Goal: Information Seeking & Learning: Learn about a topic

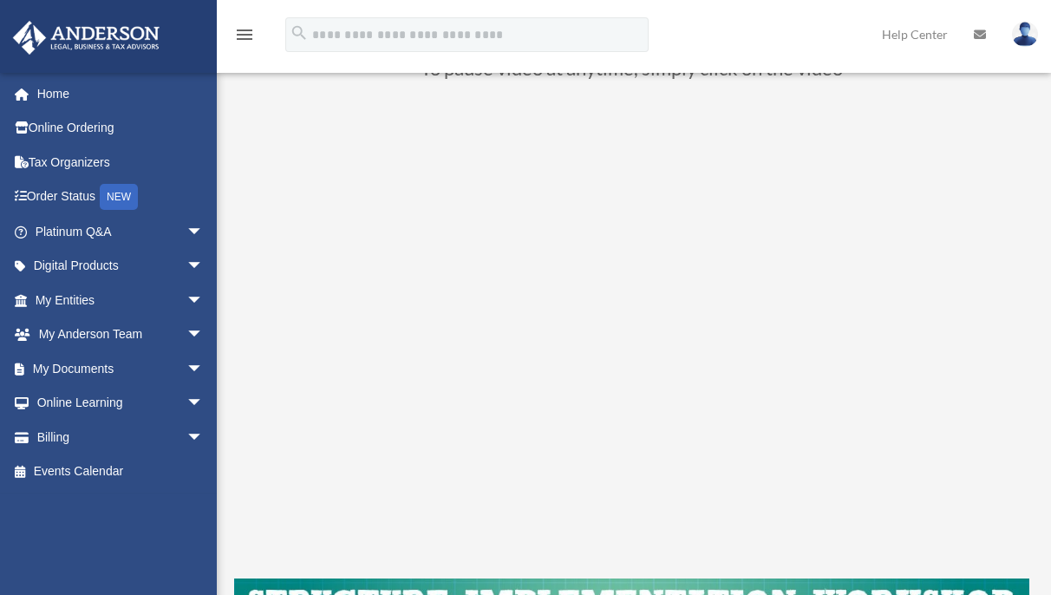
scroll to position [173, 0]
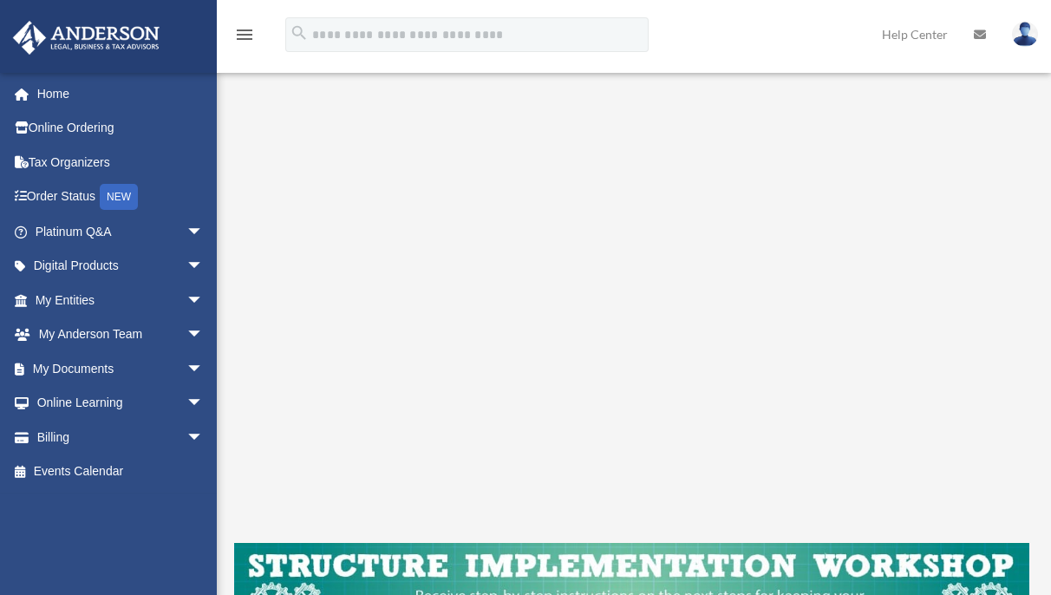
click at [513, 57] on div "menu search Site Menu add mssoll@yahoo.com My Profile Reset Password Logout Hel…" at bounding box center [525, 42] width 1025 height 59
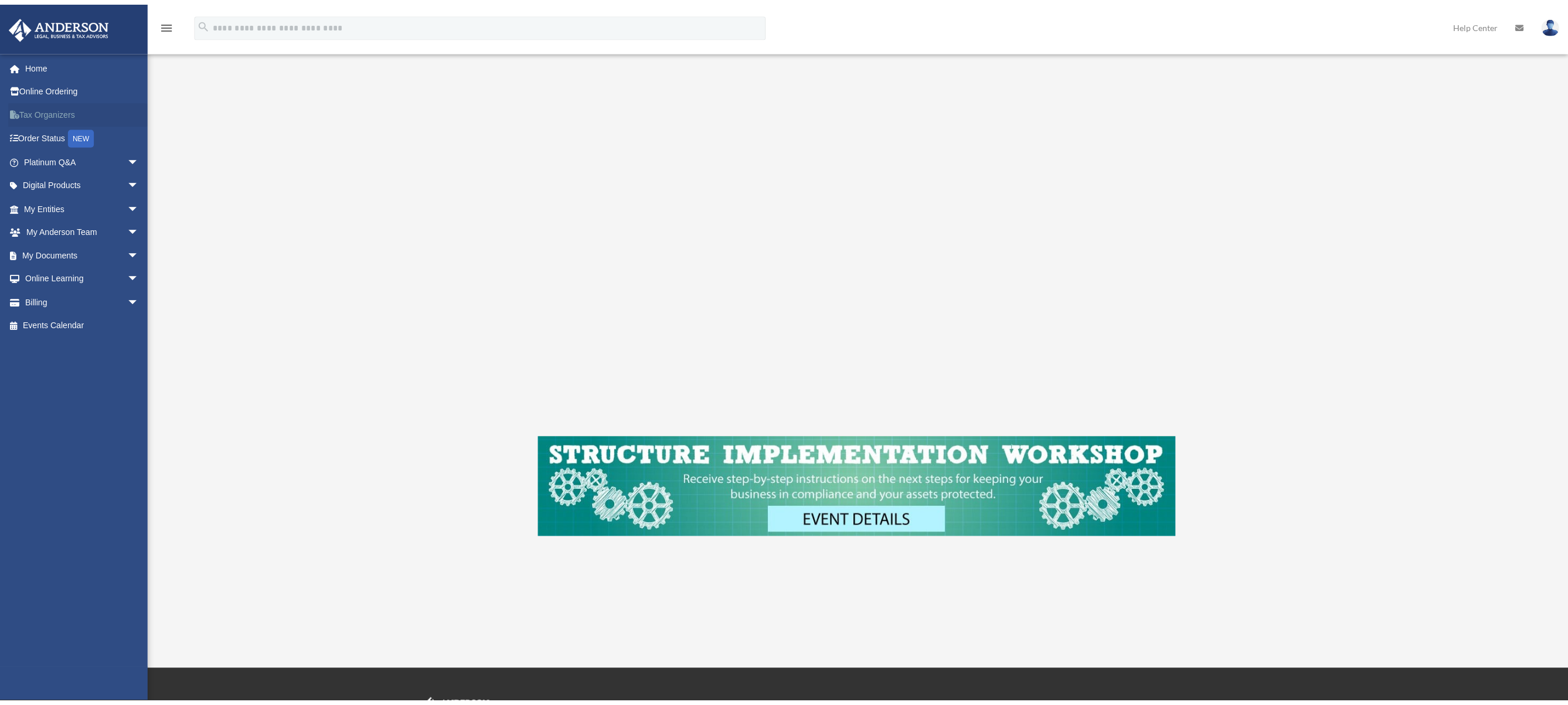
scroll to position [172, 0]
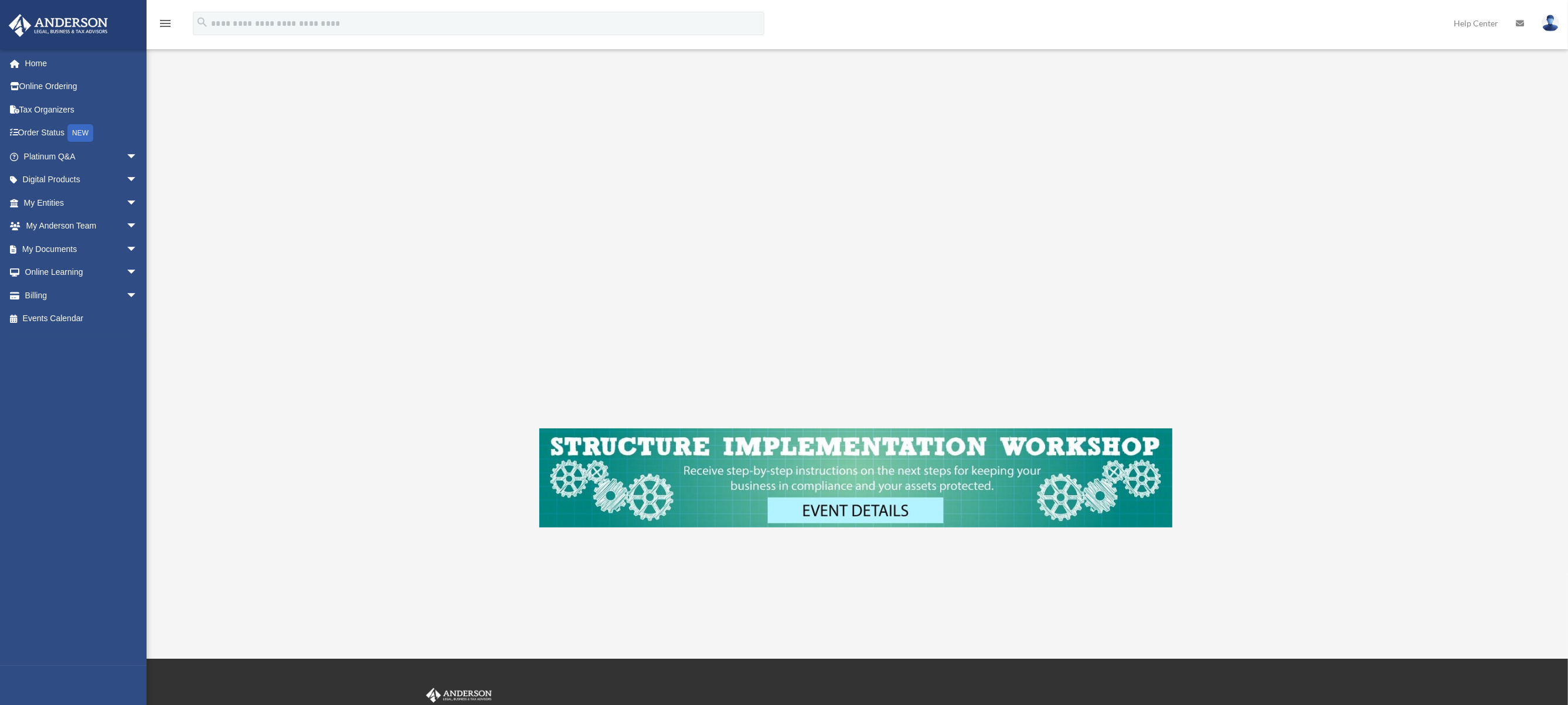
click at [322, 223] on div "Binder Review LLC Entity mssoll@yahoo.com Sign Out mssoll@yahoo.com Home Online…" at bounding box center [784, 243] width 1568 height 705
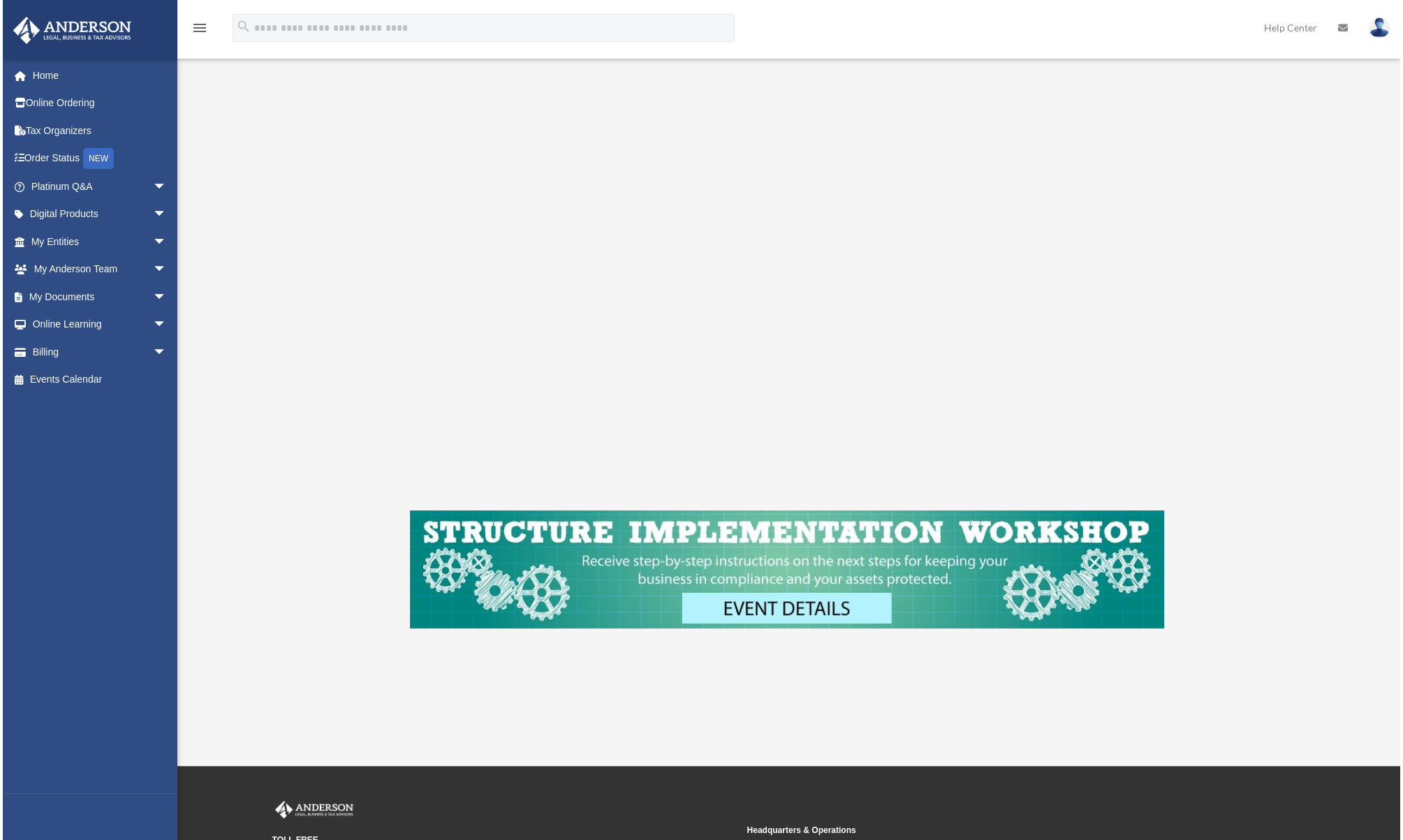
scroll to position [187, 0]
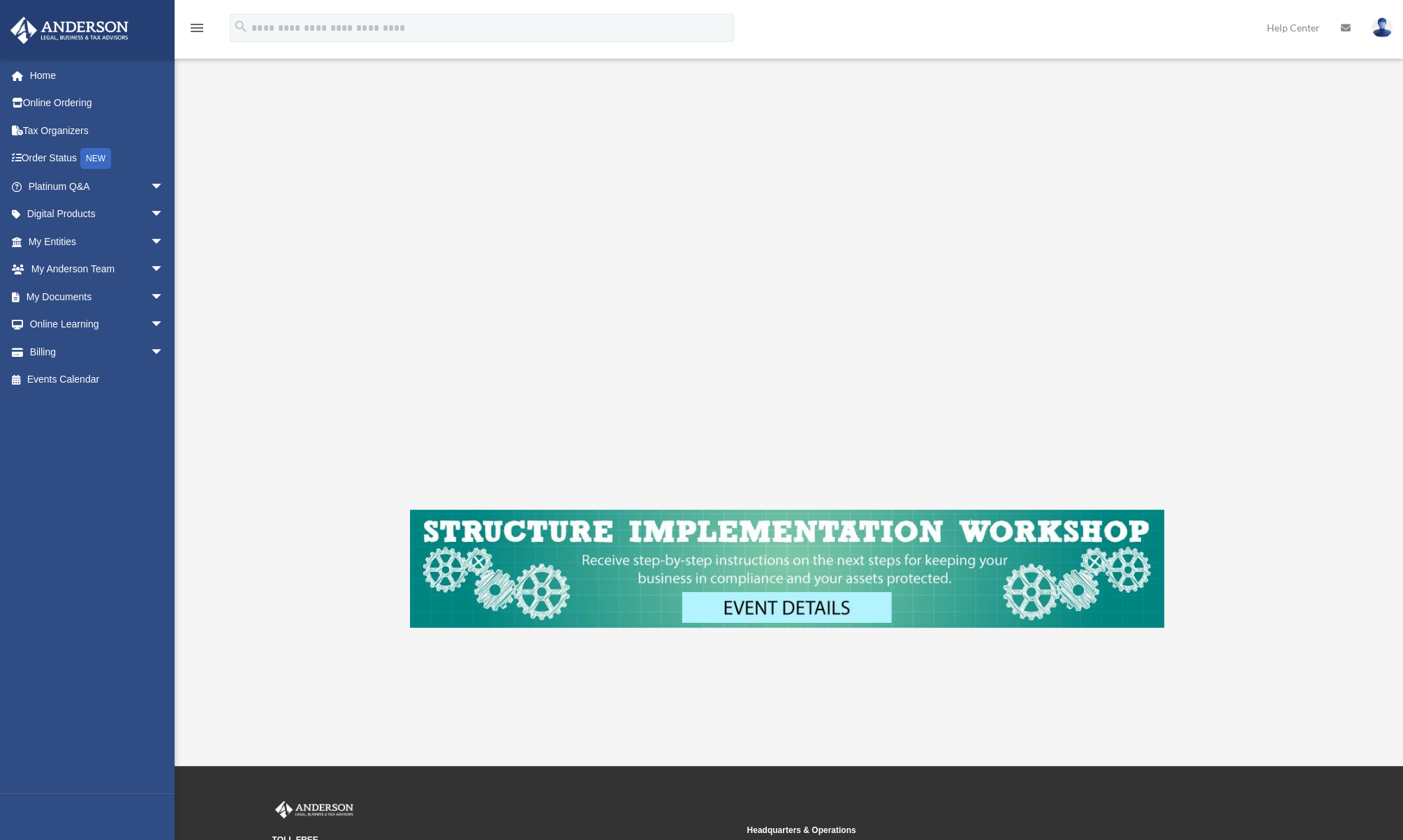
click at [791, 487] on img at bounding box center [787, 569] width 755 height 118
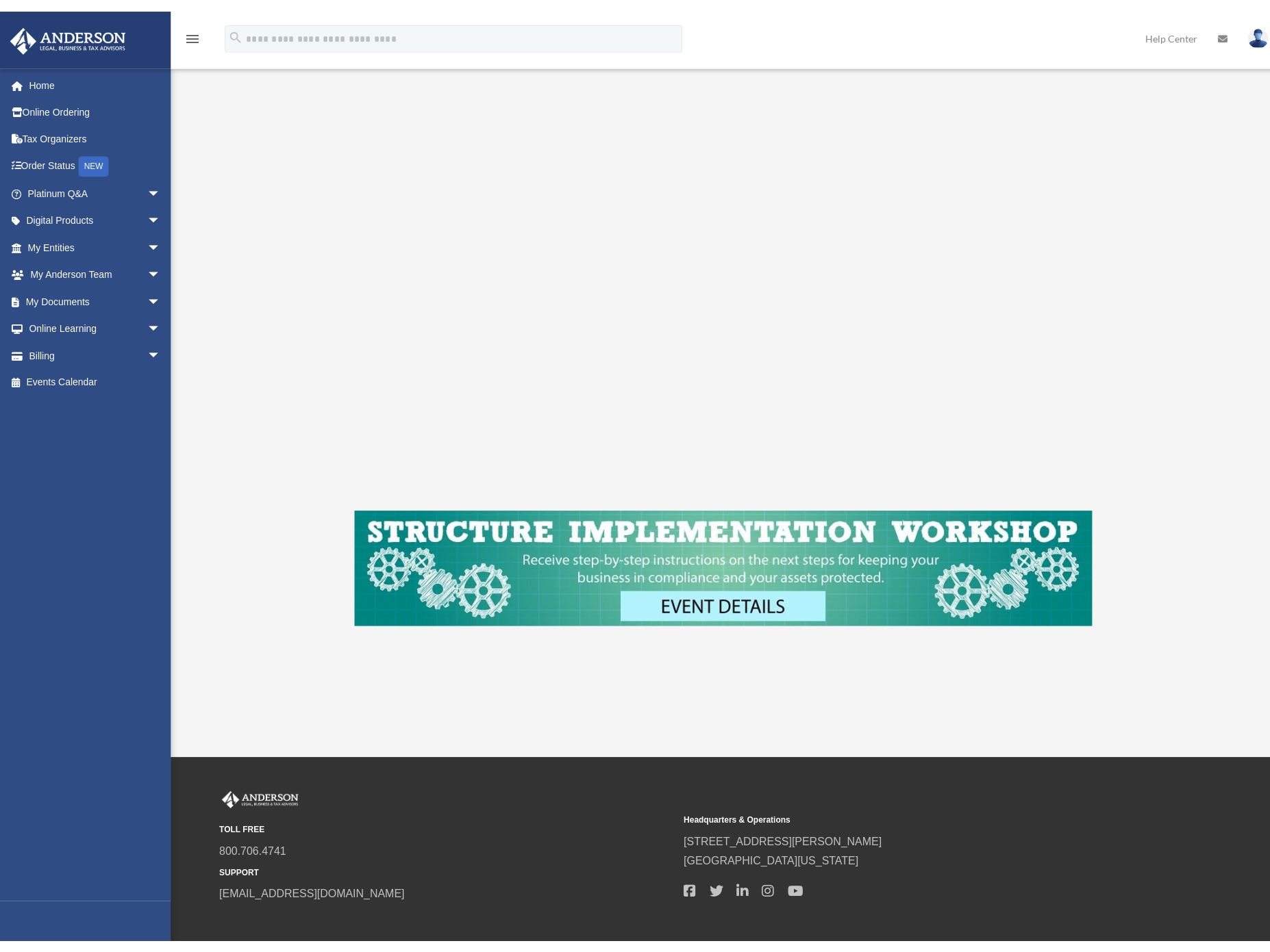
scroll to position [178, 0]
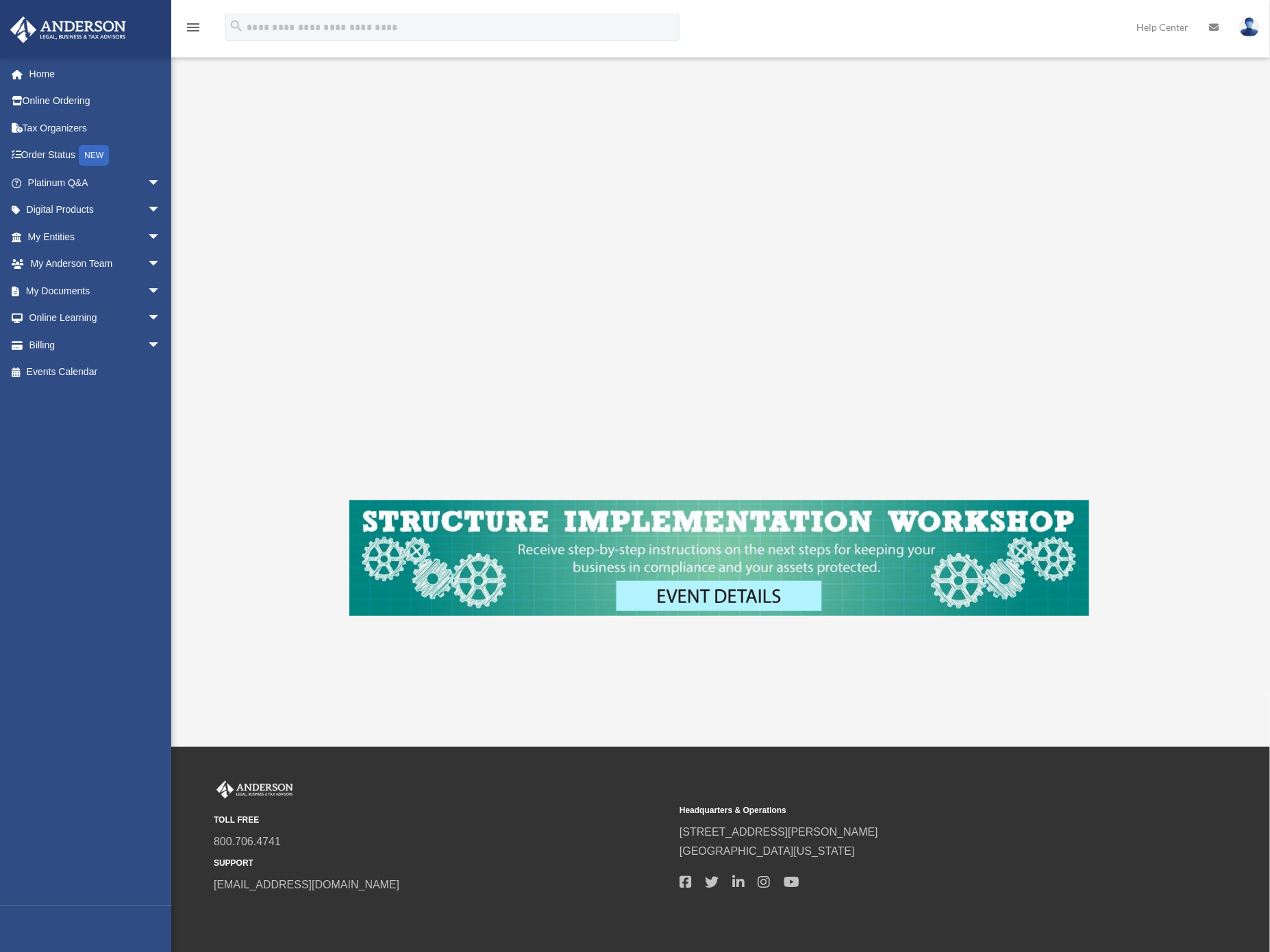
click at [213, 245] on div "LLC Entity To pause video at anytime, simply click on the video" at bounding box center [719, 296] width 1024 height 766
click at [343, 478] on div "LLC Entity To pause video at anytime, simply click on the video" at bounding box center [719, 296] width 1024 height 766
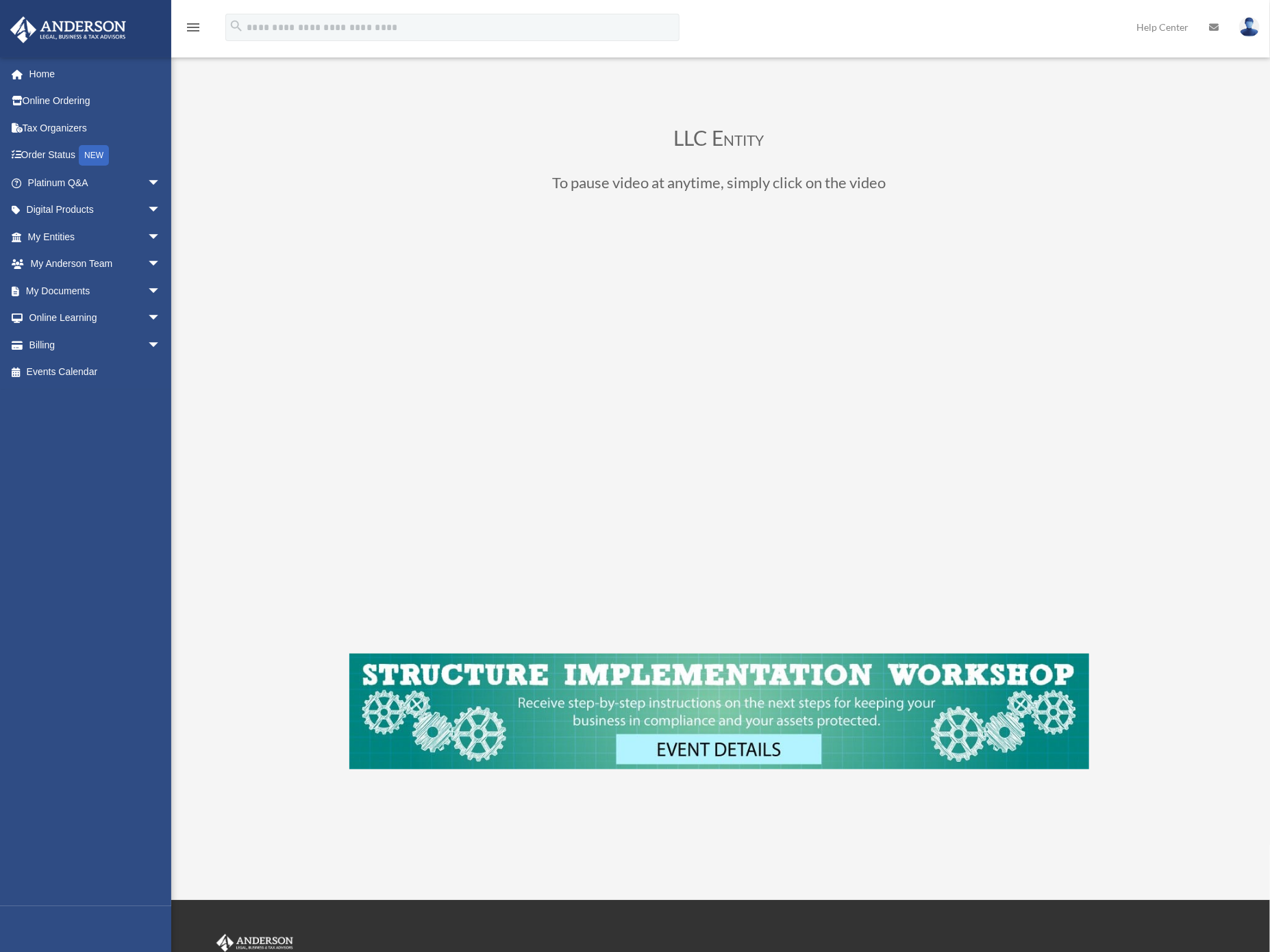
scroll to position [0, 0]
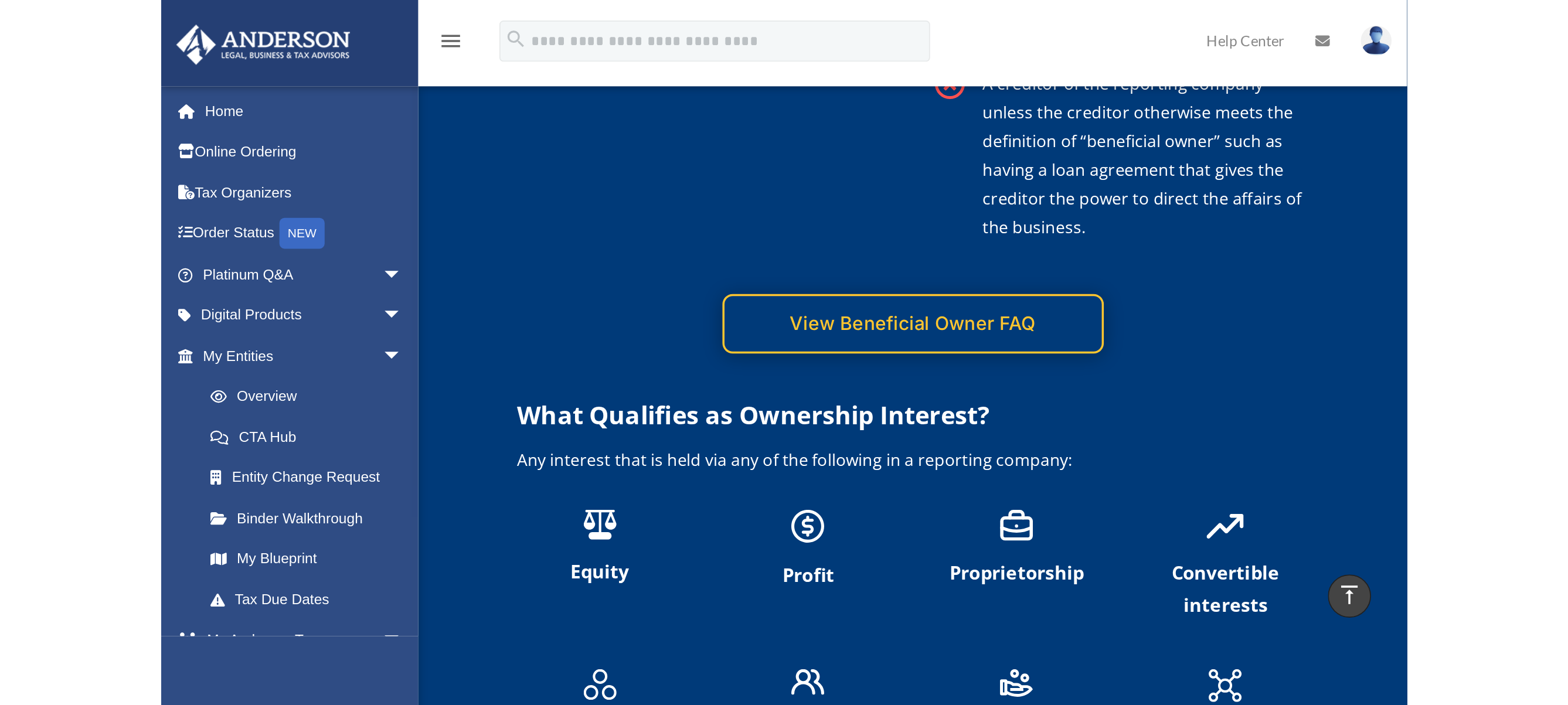
scroll to position [2745, 0]
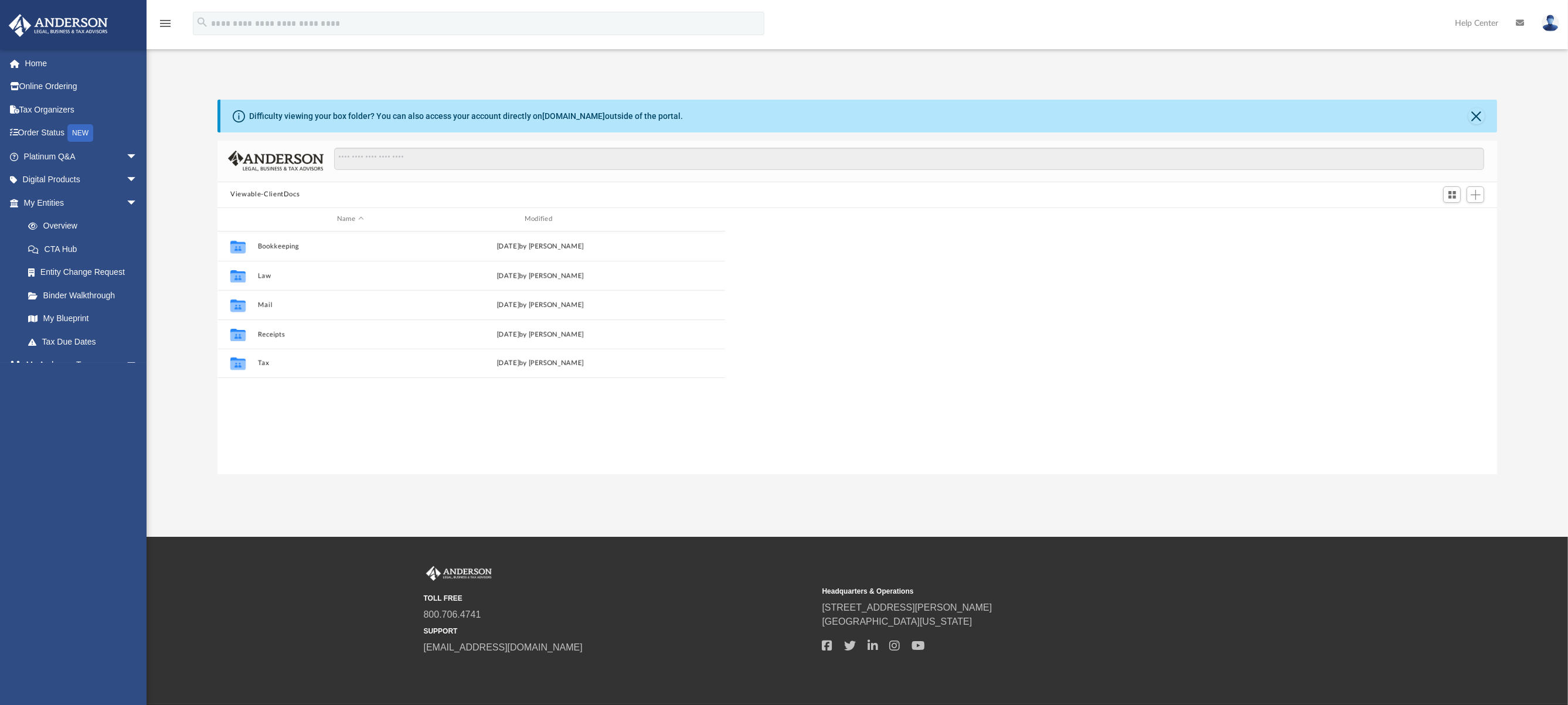
scroll to position [258, 1271]
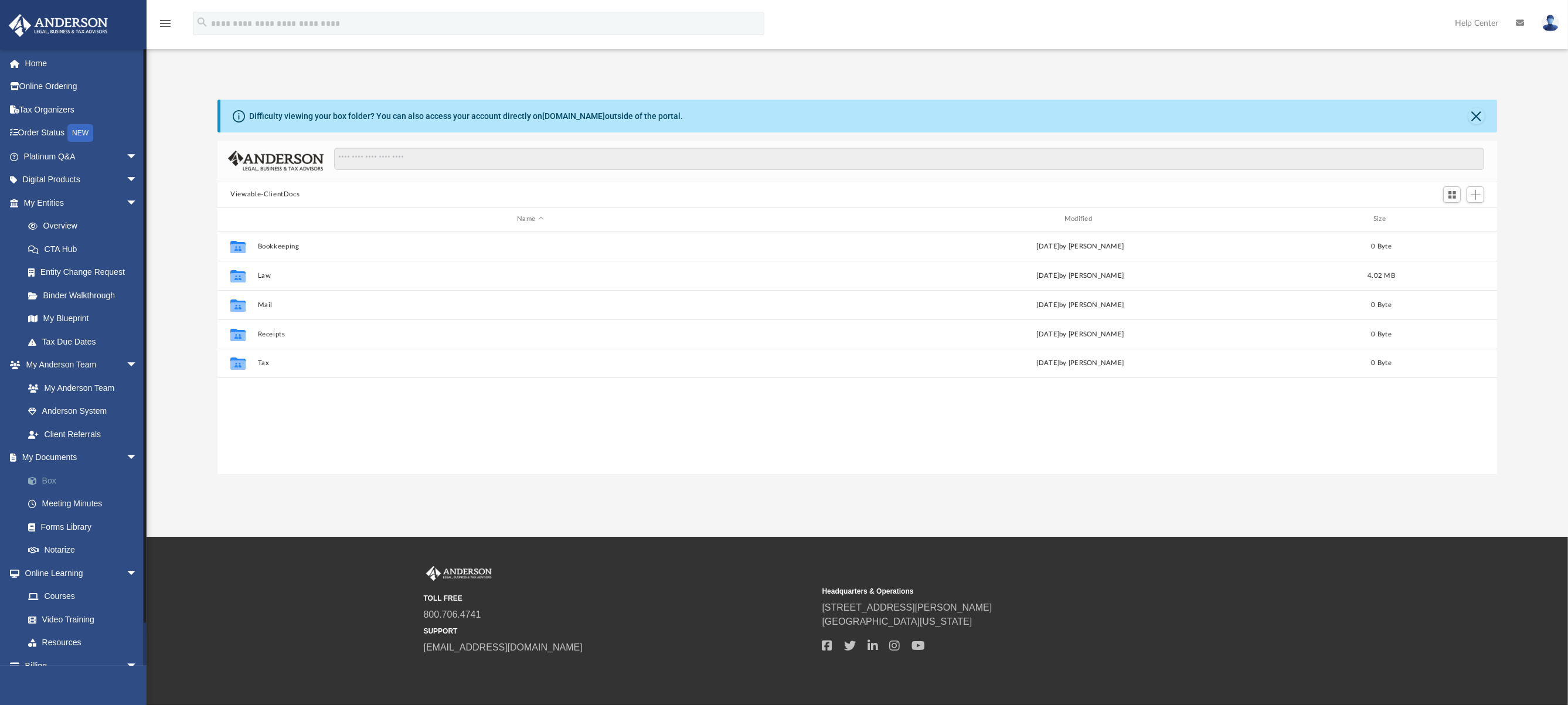
click at [43, 402] on link "Box" at bounding box center [86, 481] width 139 height 24
click at [79, 402] on link "Meeting Minutes" at bounding box center [86, 504] width 139 height 24
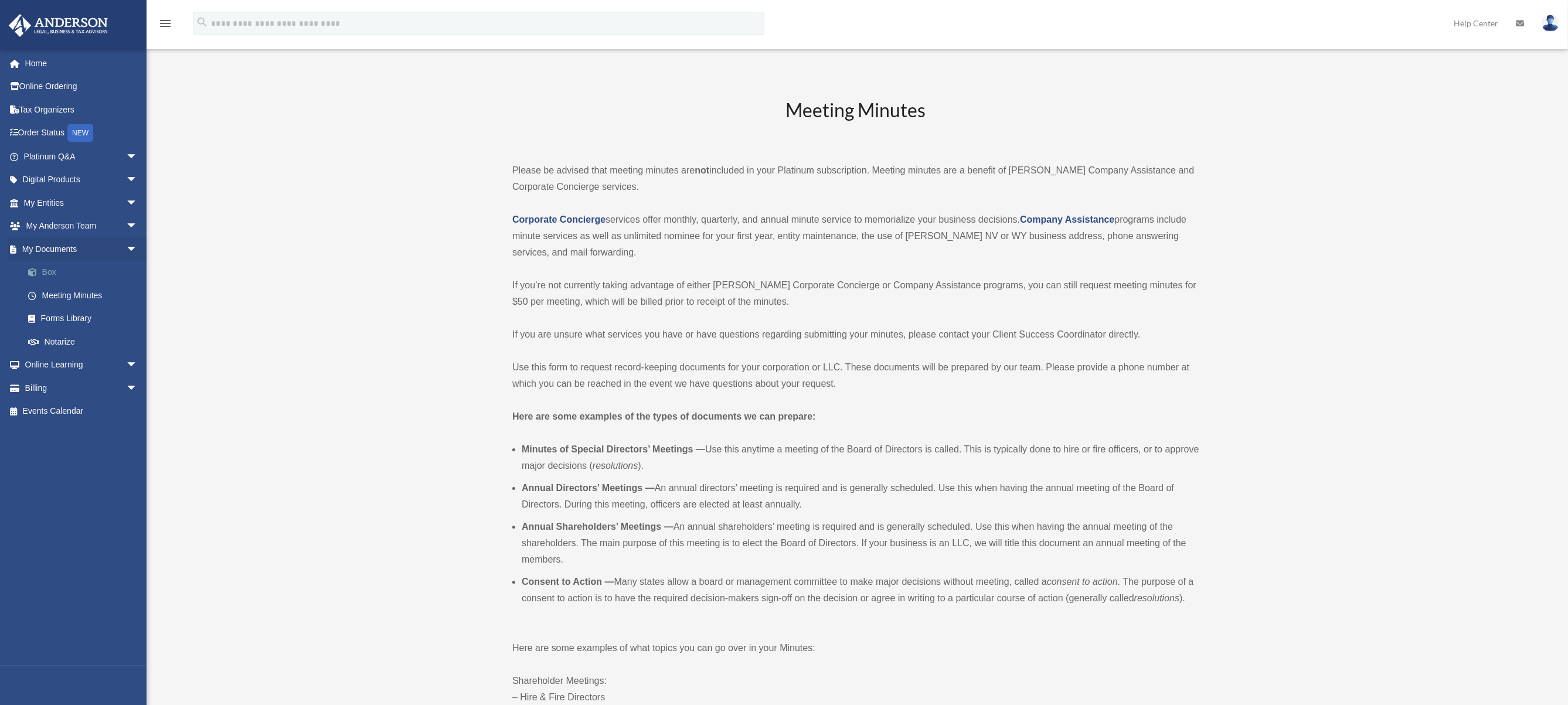
click at [55, 272] on link "Box" at bounding box center [86, 272] width 139 height 24
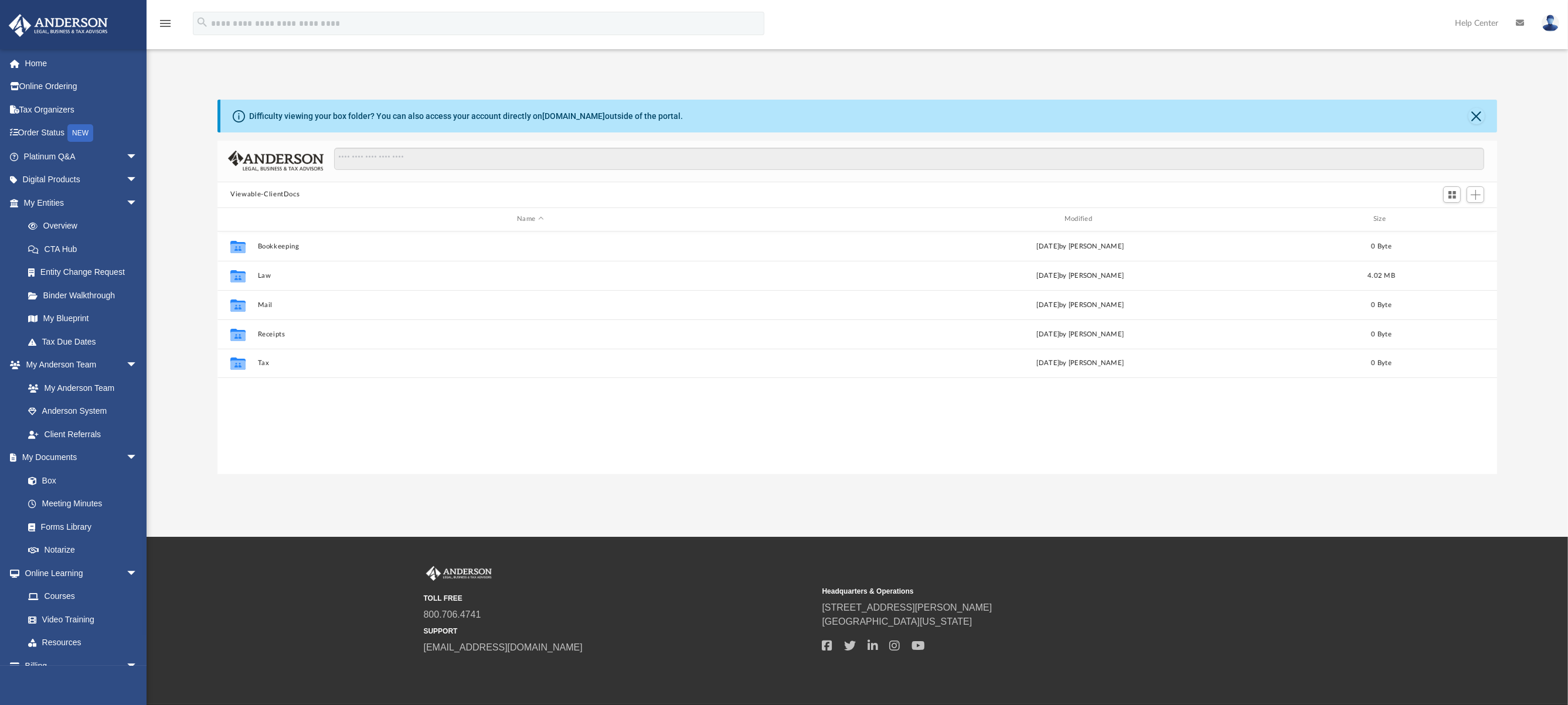
scroll to position [258, 1271]
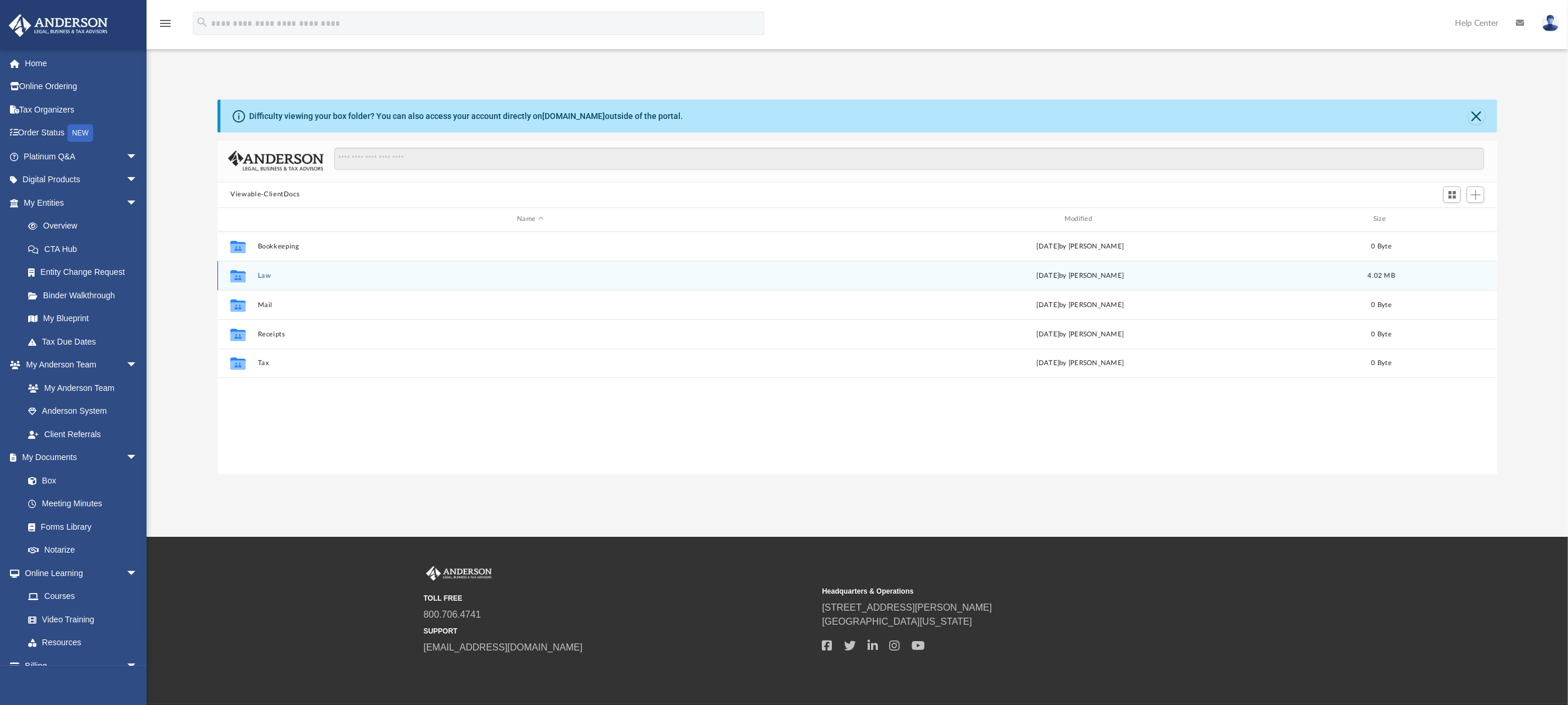
click at [266, 274] on button "Law" at bounding box center [531, 275] width 545 height 7
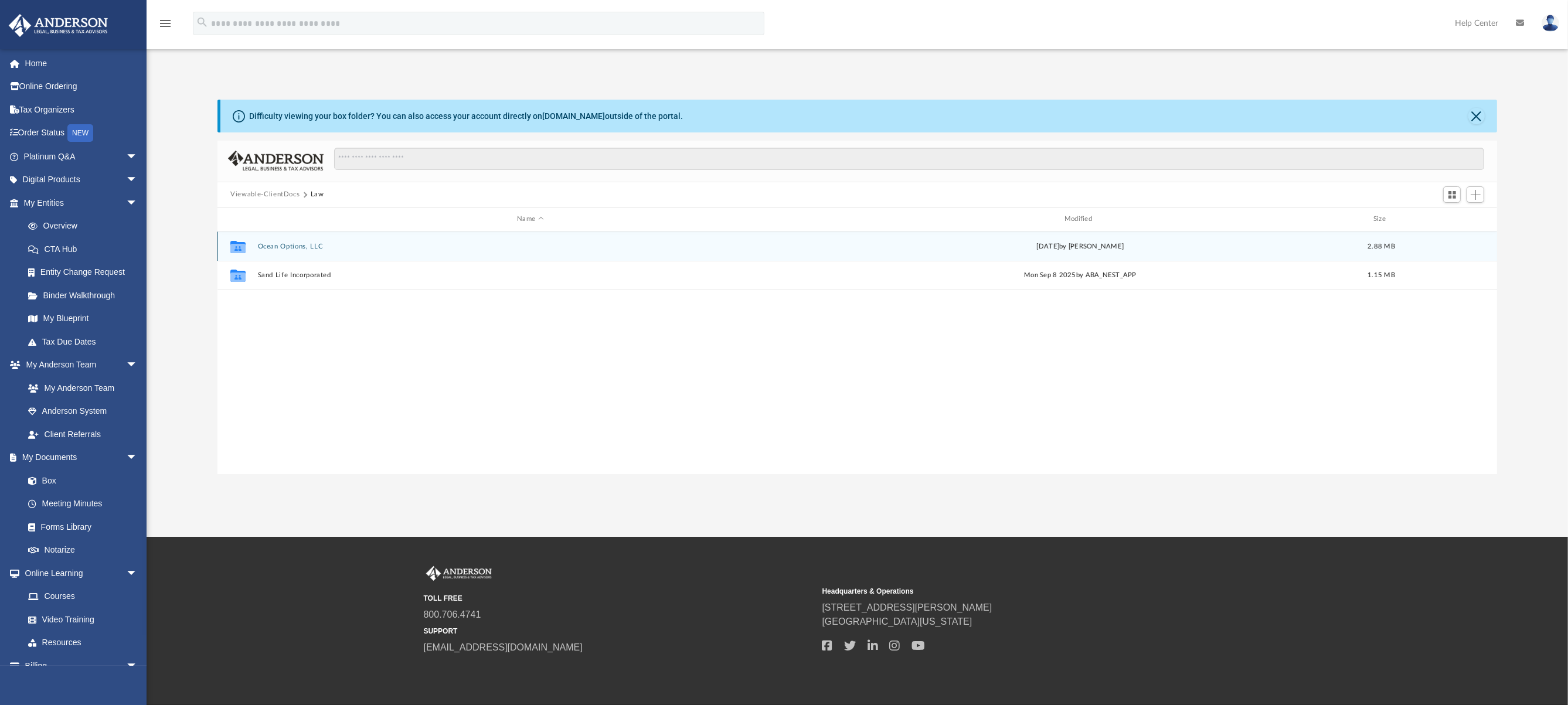
click at [289, 243] on button "Ocean Options, LLC" at bounding box center [531, 245] width 545 height 7
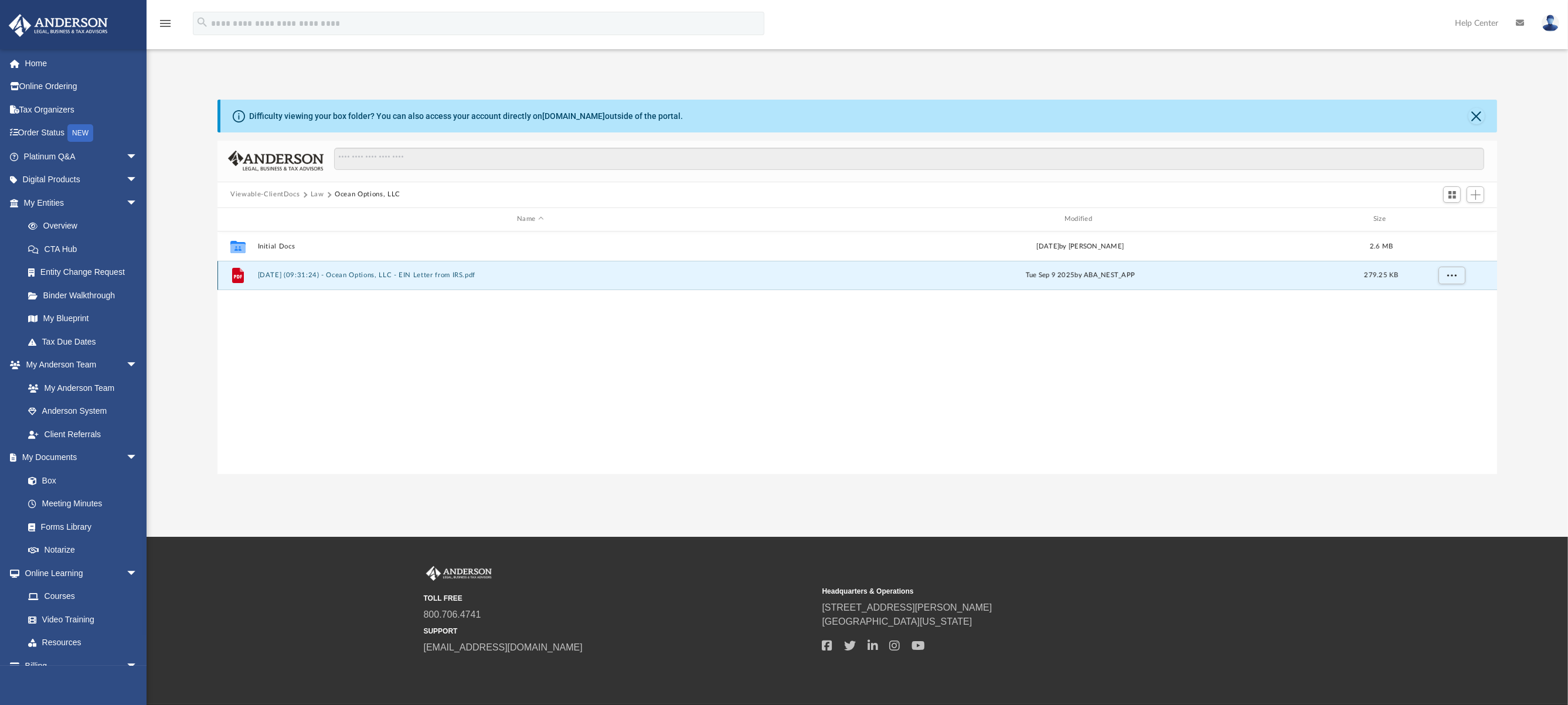
click at [300, 278] on button "2025.09.09 (09:31:24) - Ocean Options, LLC - EIN Letter from IRS.pdf" at bounding box center [531, 275] width 545 height 7
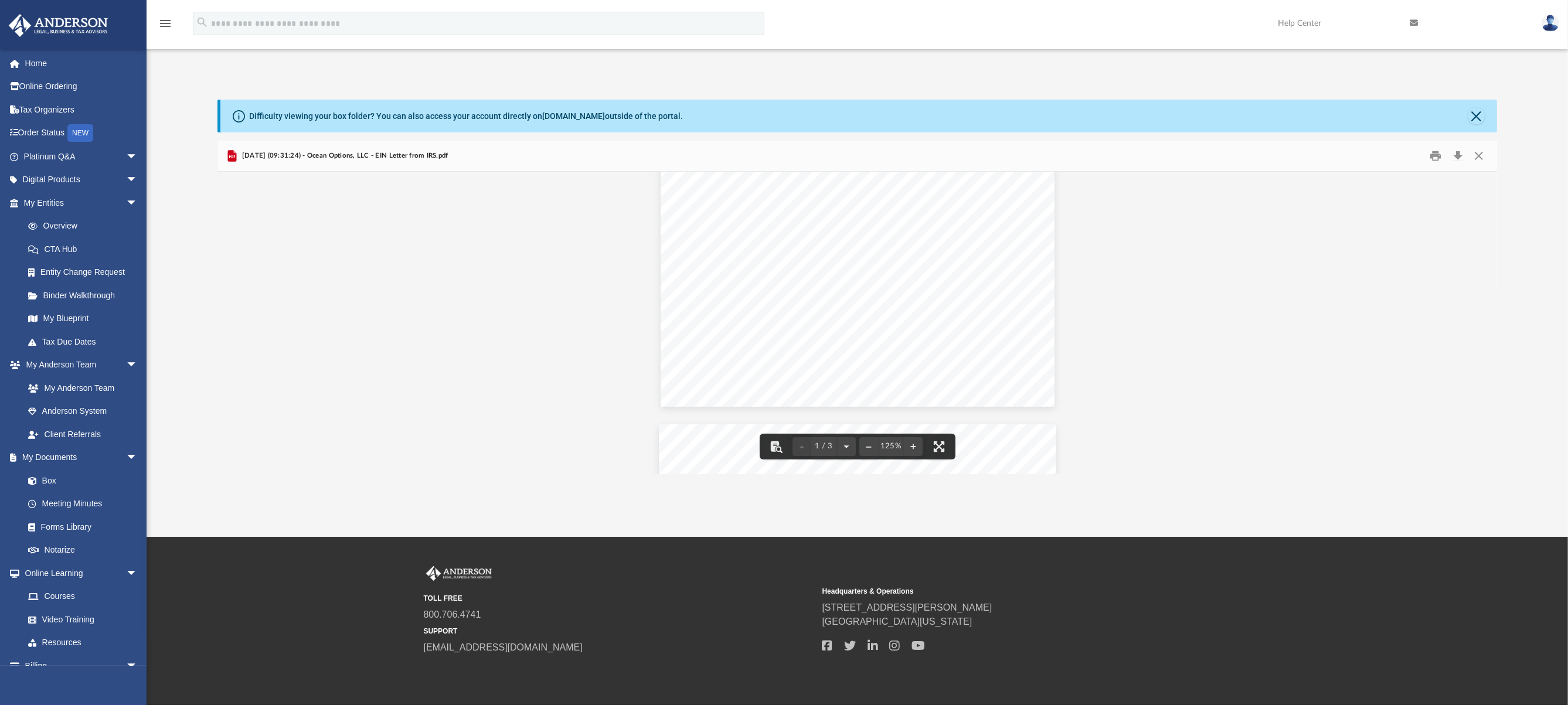
scroll to position [0, 0]
click at [1484, 156] on button "Close" at bounding box center [1478, 155] width 21 height 18
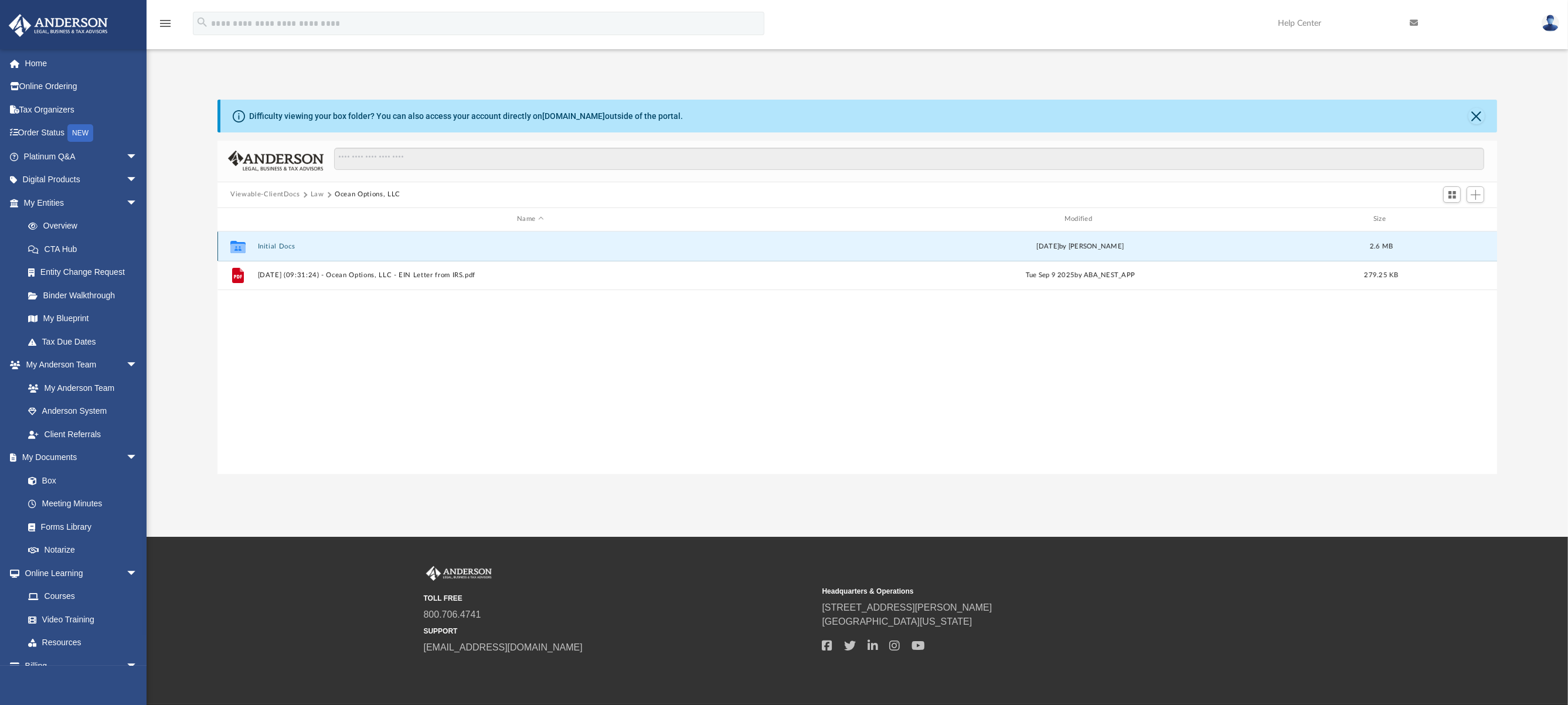
click at [287, 243] on button "Initial Docs" at bounding box center [531, 245] width 545 height 7
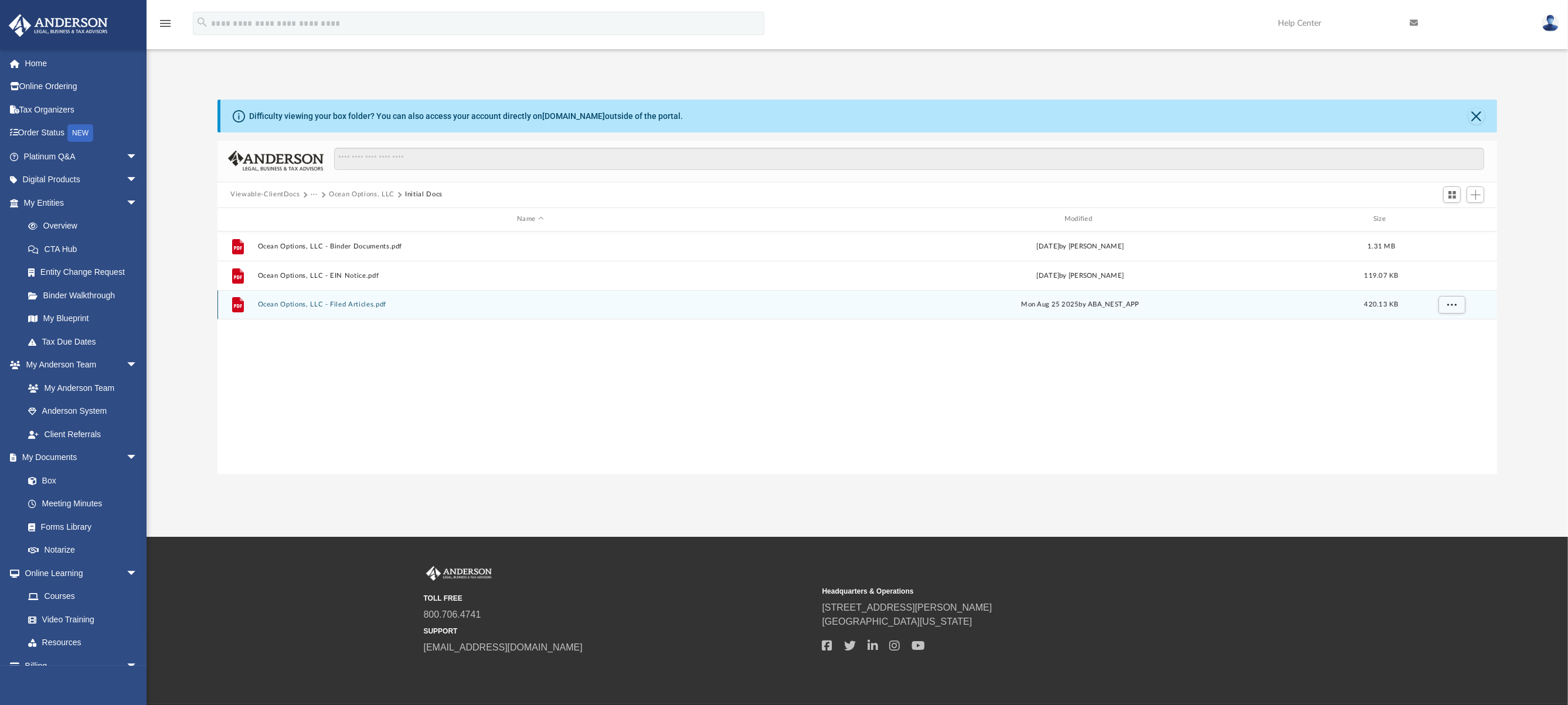
click at [326, 306] on button "Ocean Options, LLC - Filed Articles.pdf" at bounding box center [531, 304] width 545 height 7
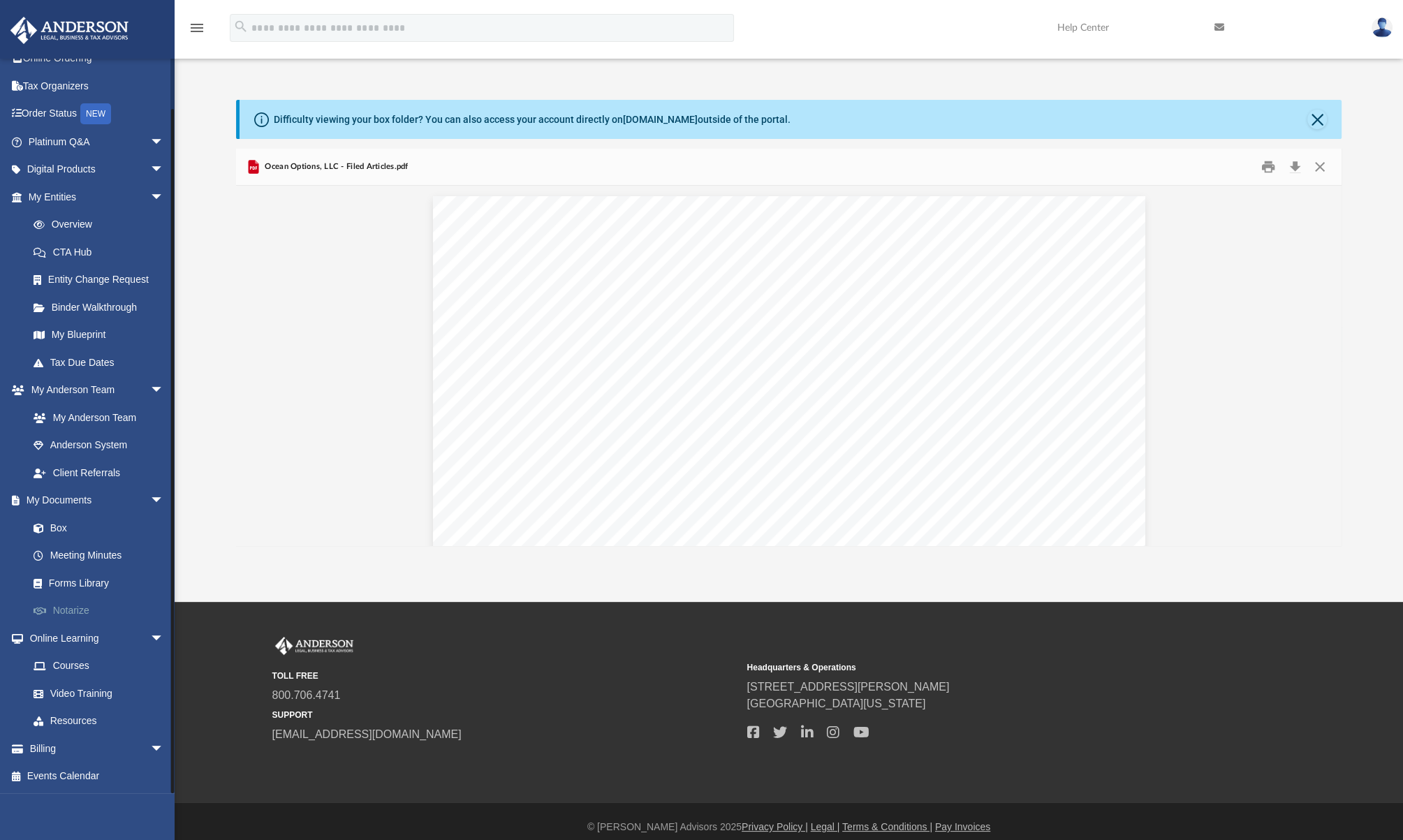
scroll to position [11, 0]
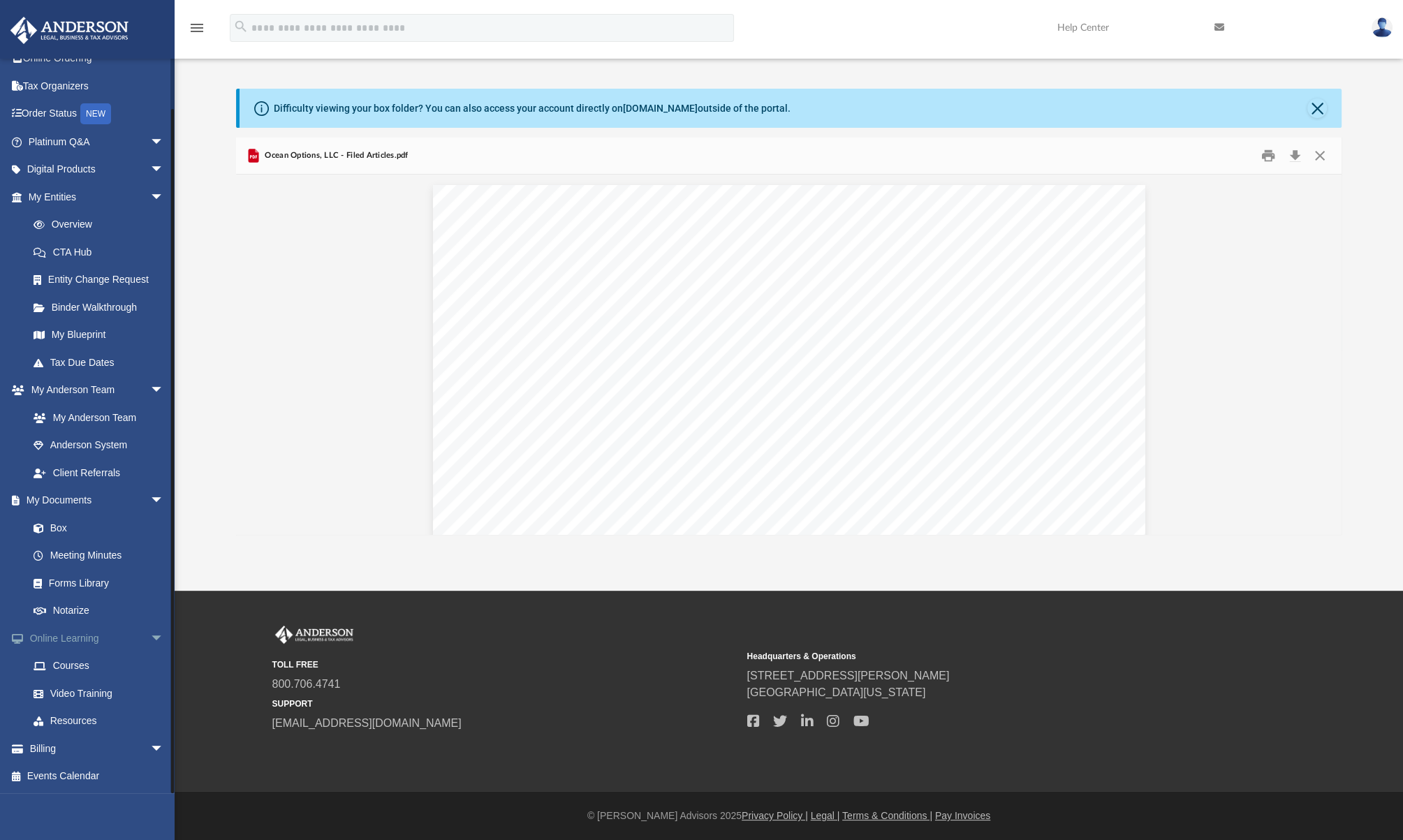
click at [71, 639] on link "Online Learning arrow_drop_down" at bounding box center [97, 638] width 176 height 28
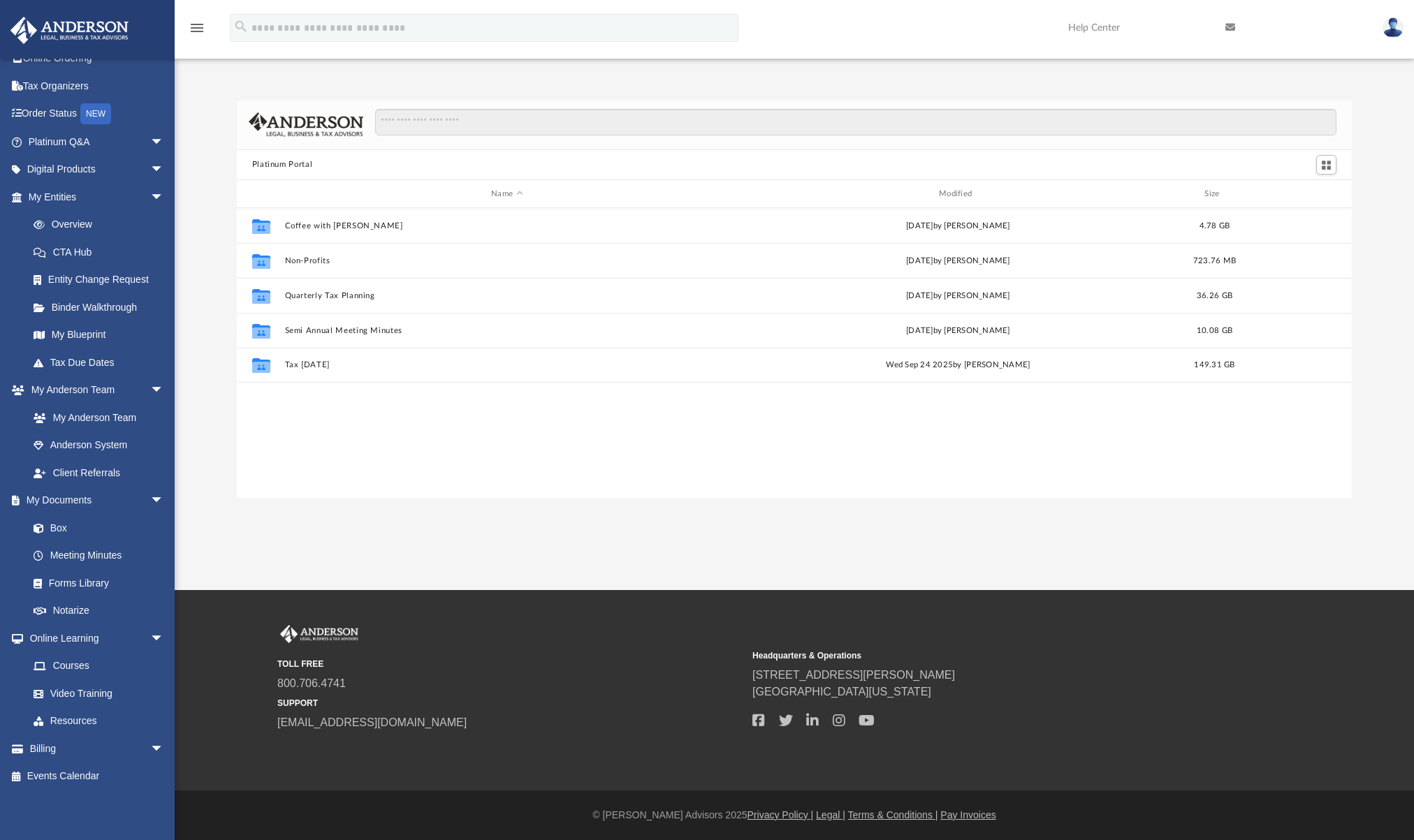
scroll to position [307, 1105]
click at [77, 691] on link "Video Training" at bounding box center [102, 693] width 166 height 28
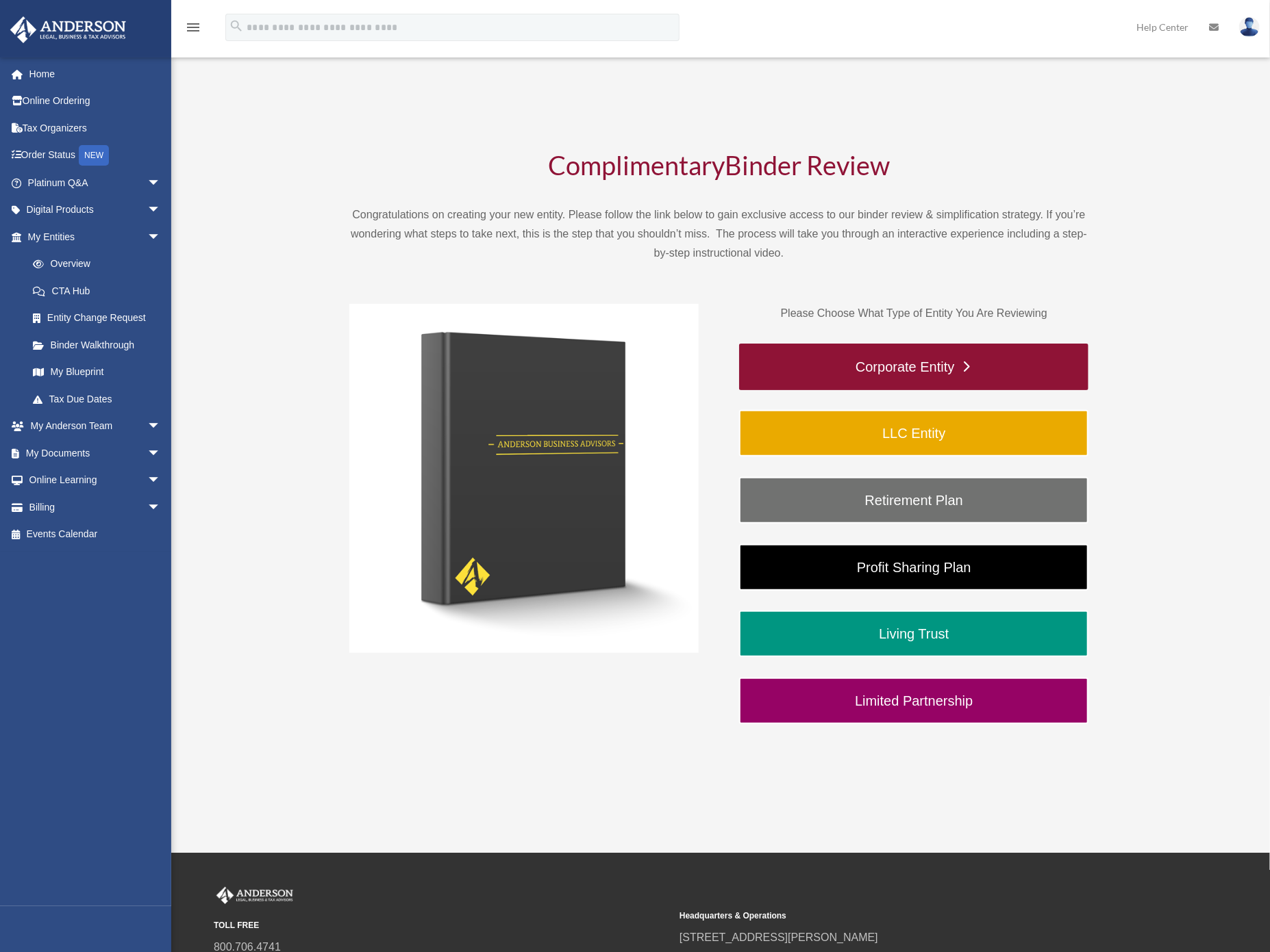
click at [911, 366] on link "Corporate Entity" at bounding box center [914, 366] width 349 height 47
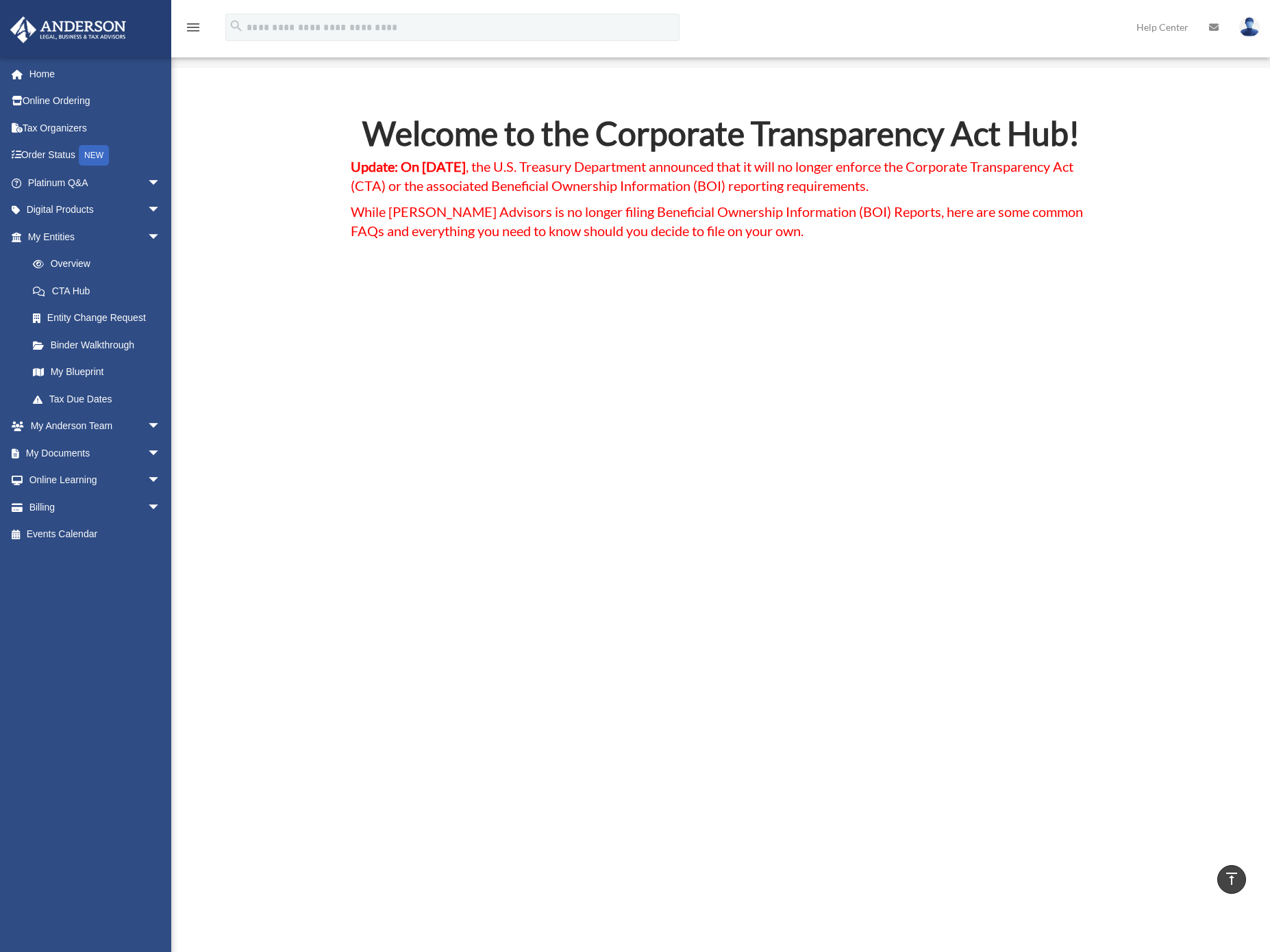
scroll to position [3048, 0]
